Goal: Task Accomplishment & Management: Complete application form

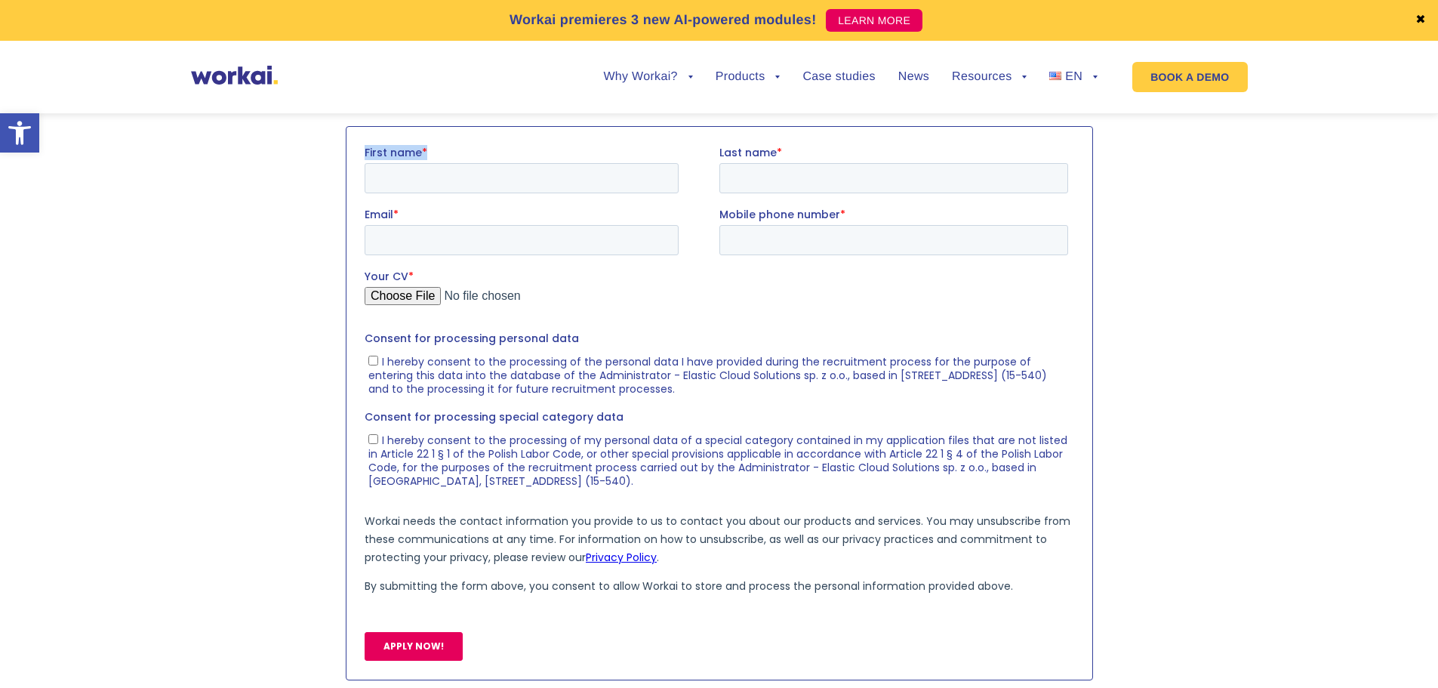
drag, startPoint x: 423, startPoint y: 197, endPoint x: 423, endPoint y: 186, distance: 10.6
click at [423, 186] on fieldset "First name * Last name *" at bounding box center [719, 176] width 710 height 62
click at [423, 186] on input "First name *" at bounding box center [521, 178] width 314 height 30
type input "[PERSON_NAME]"
click at [790, 171] on input "Last name *" at bounding box center [893, 178] width 349 height 30
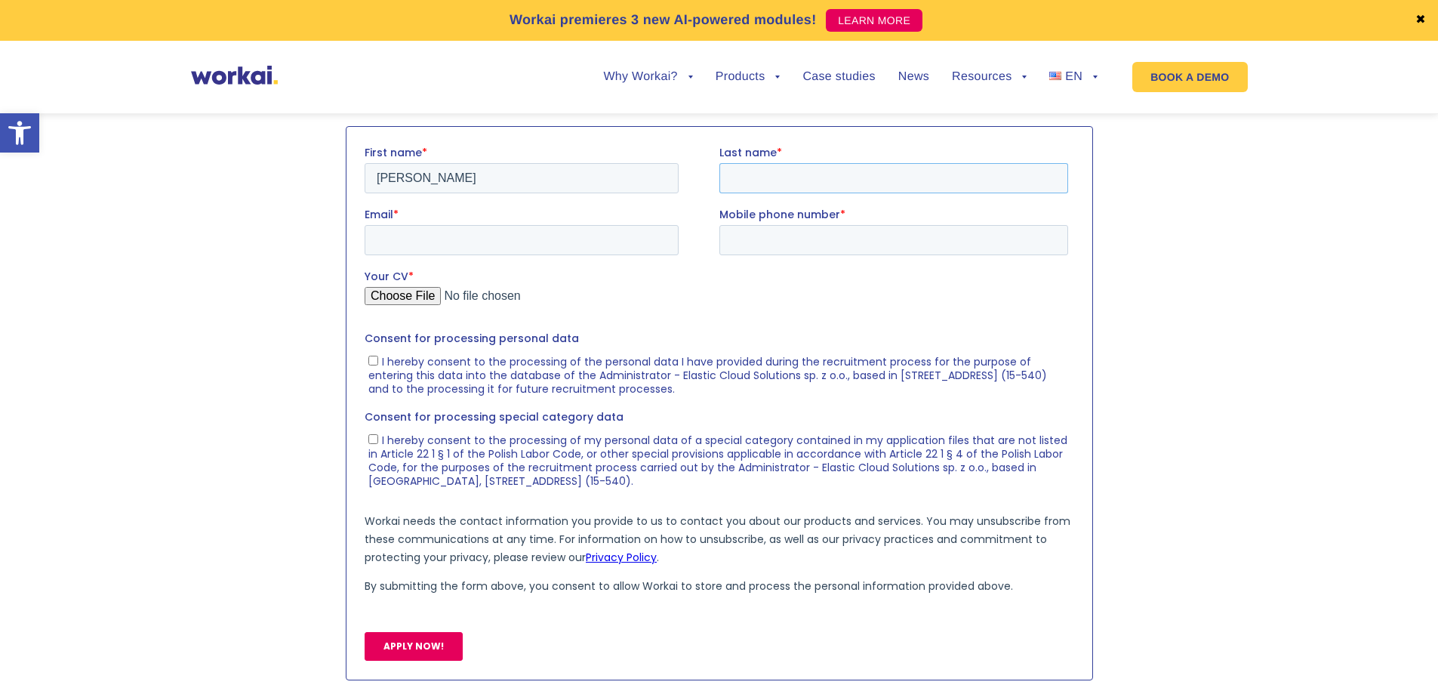
type input "[PERSON_NAME]"
click at [510, 242] on input "Email *" at bounding box center [521, 240] width 314 height 30
type input "[EMAIL_ADDRESS][DOMAIN_NAME]"
click at [809, 239] on input "Mobile phone number *" at bounding box center [893, 240] width 349 height 30
type input "[PHONE_NUMBER]"
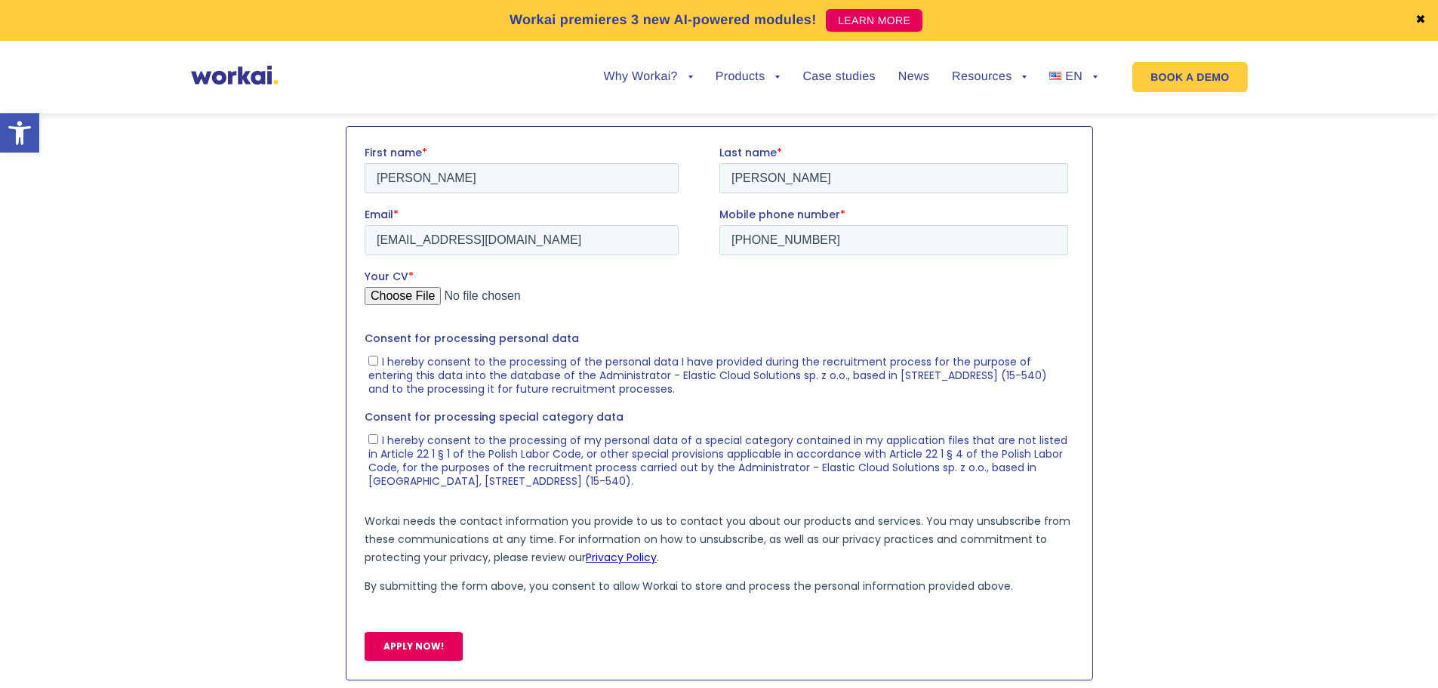
click at [417, 295] on input "Your CV *" at bounding box center [716, 302] width 704 height 30
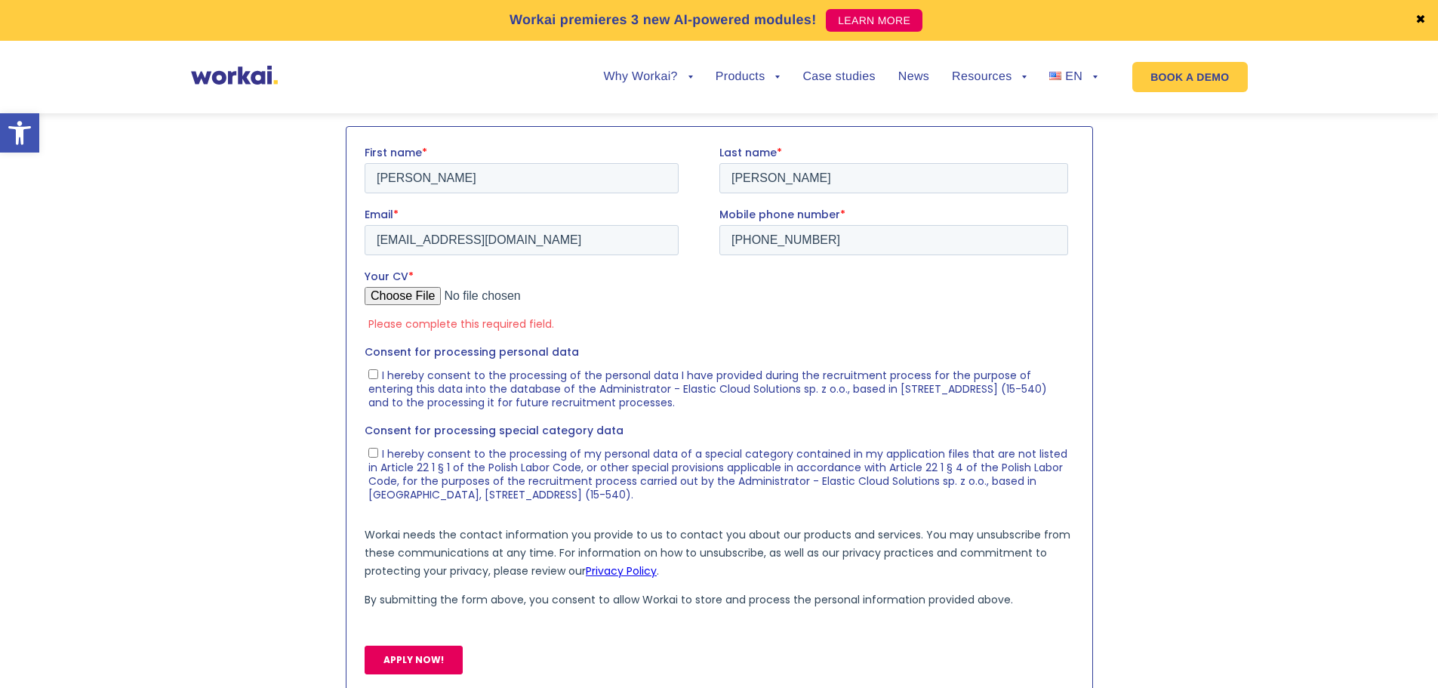
type input "C:\fakepath\CV [PERSON_NAME].pdf"
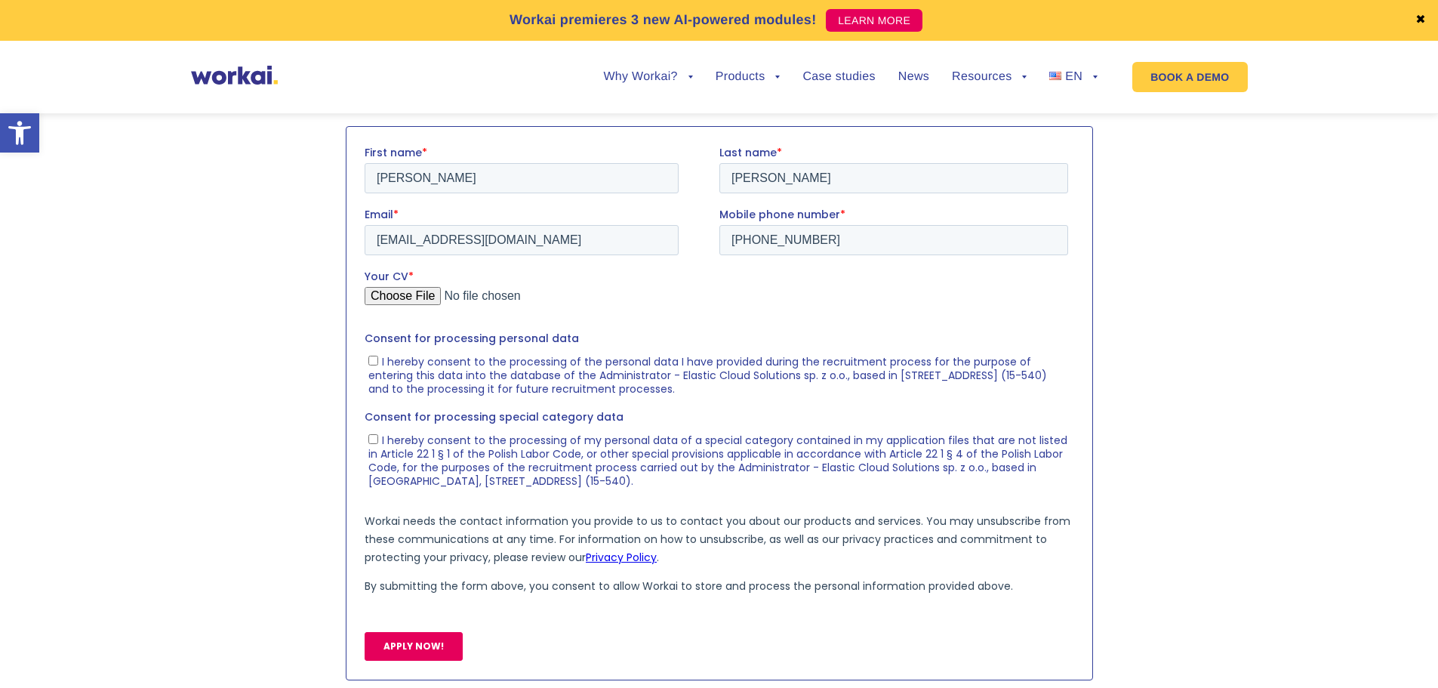
click at [371, 354] on label "I hereby consent to the processing of the personal data I have provided during …" at bounding box center [718, 374] width 700 height 42
click at [371, 356] on input "I hereby consent to the processing of the personal data I have provided during …" at bounding box center [373, 361] width 10 height 10
checkbox input "true"
click at [261, 413] on section at bounding box center [719, 403] width 1438 height 569
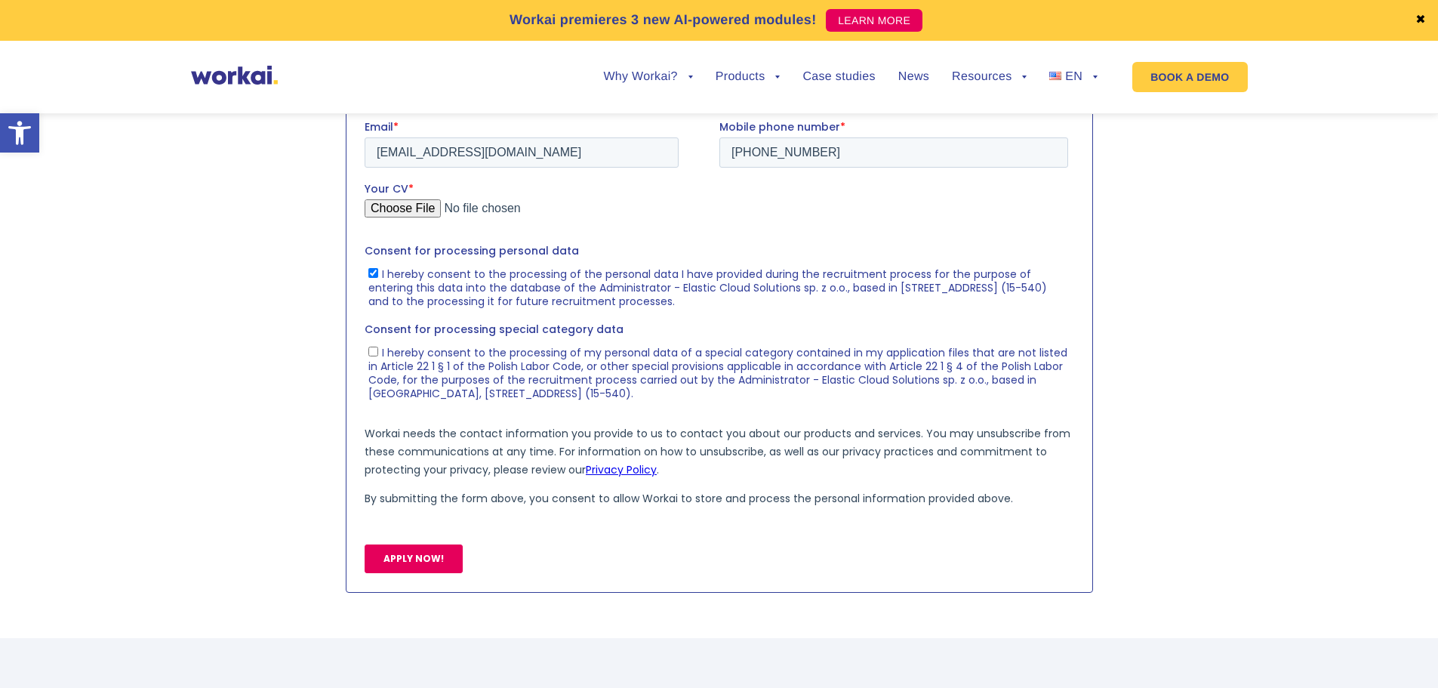
scroll to position [1616, 0]
click at [385, 545] on input "APPLY NOW!" at bounding box center [413, 556] width 98 height 29
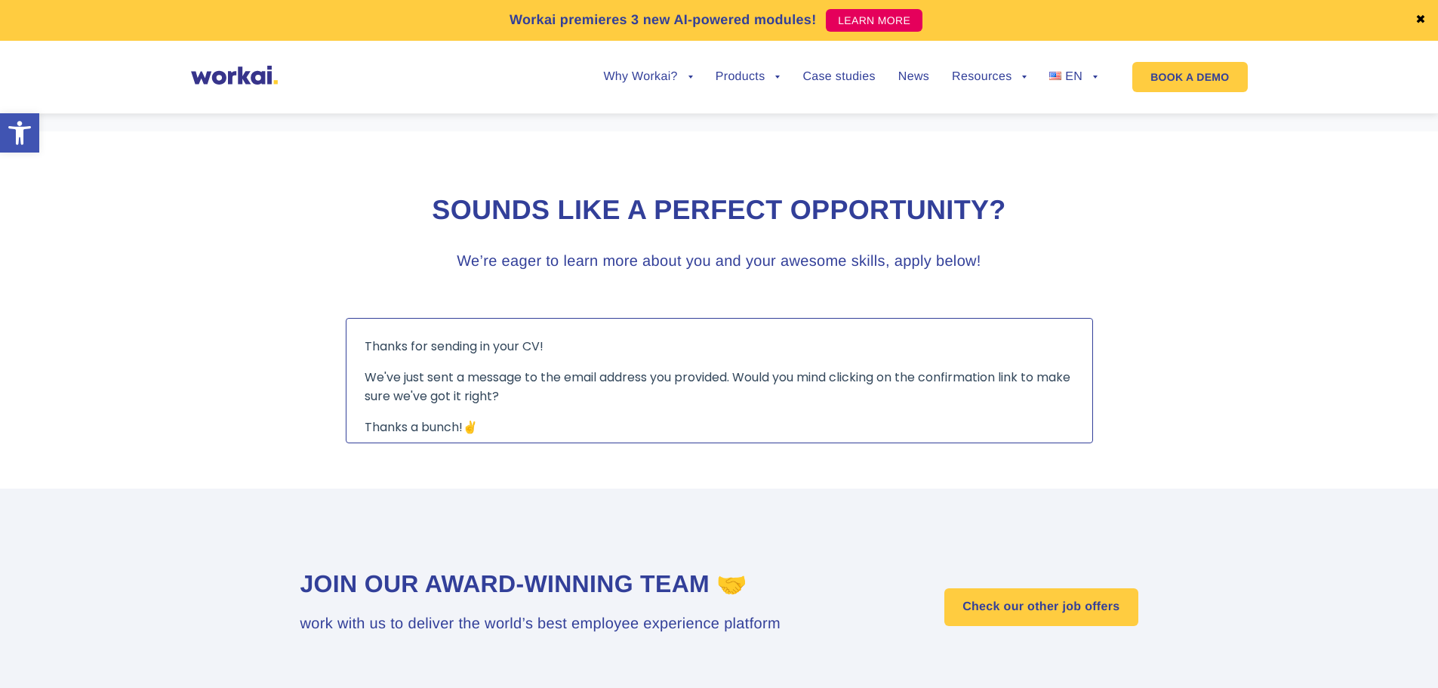
scroll to position [1334, 0]
click at [251, 431] on section at bounding box center [719, 381] width 1438 height 140
